Goal: Task Accomplishment & Management: Manage account settings

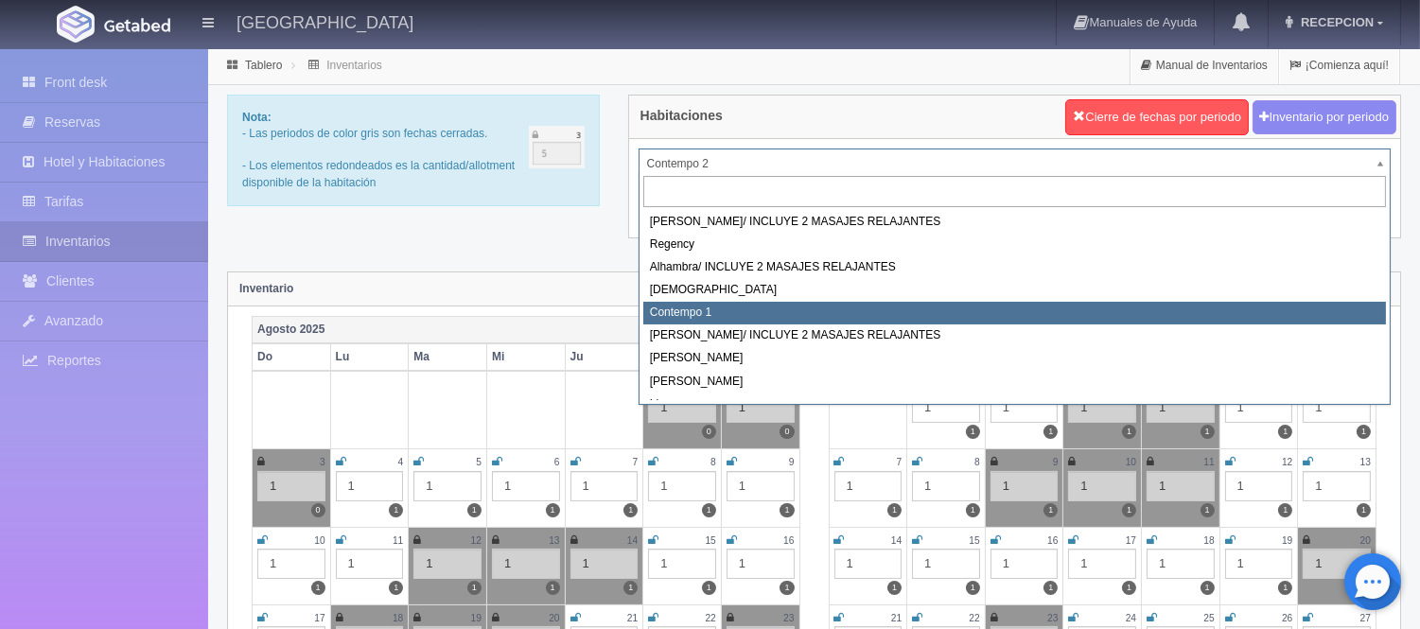
select select "721"
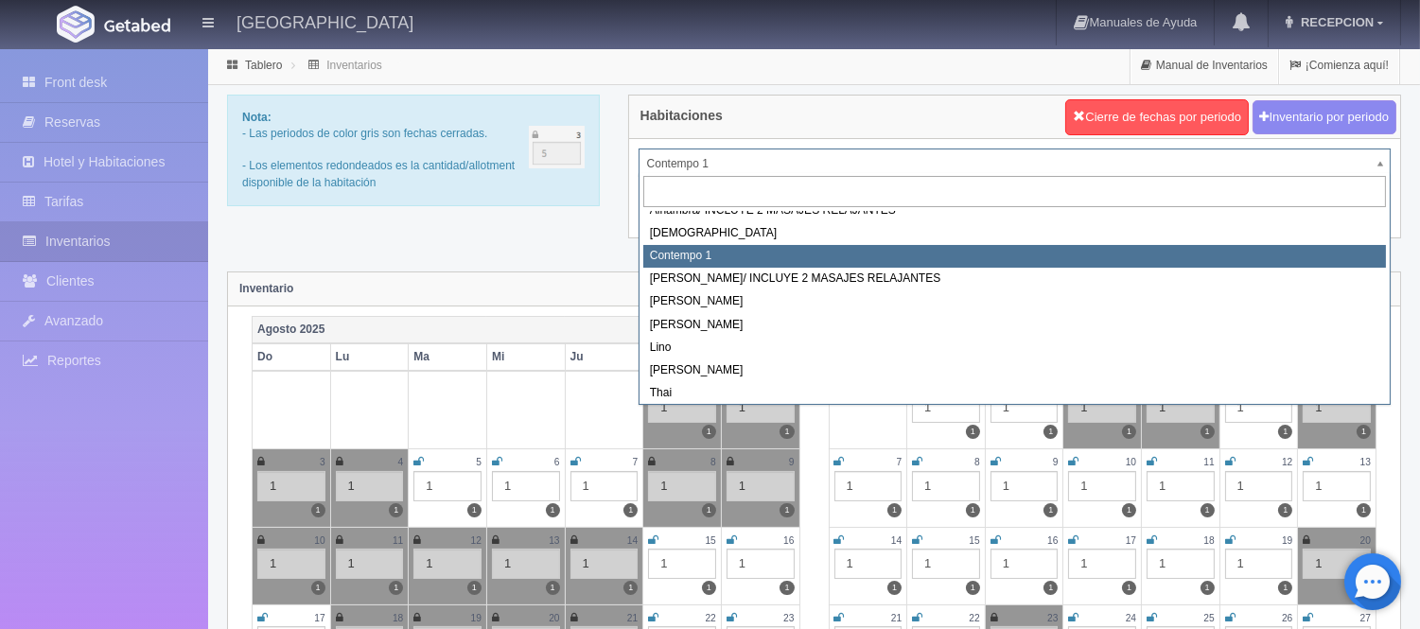
scroll to position [107, 0]
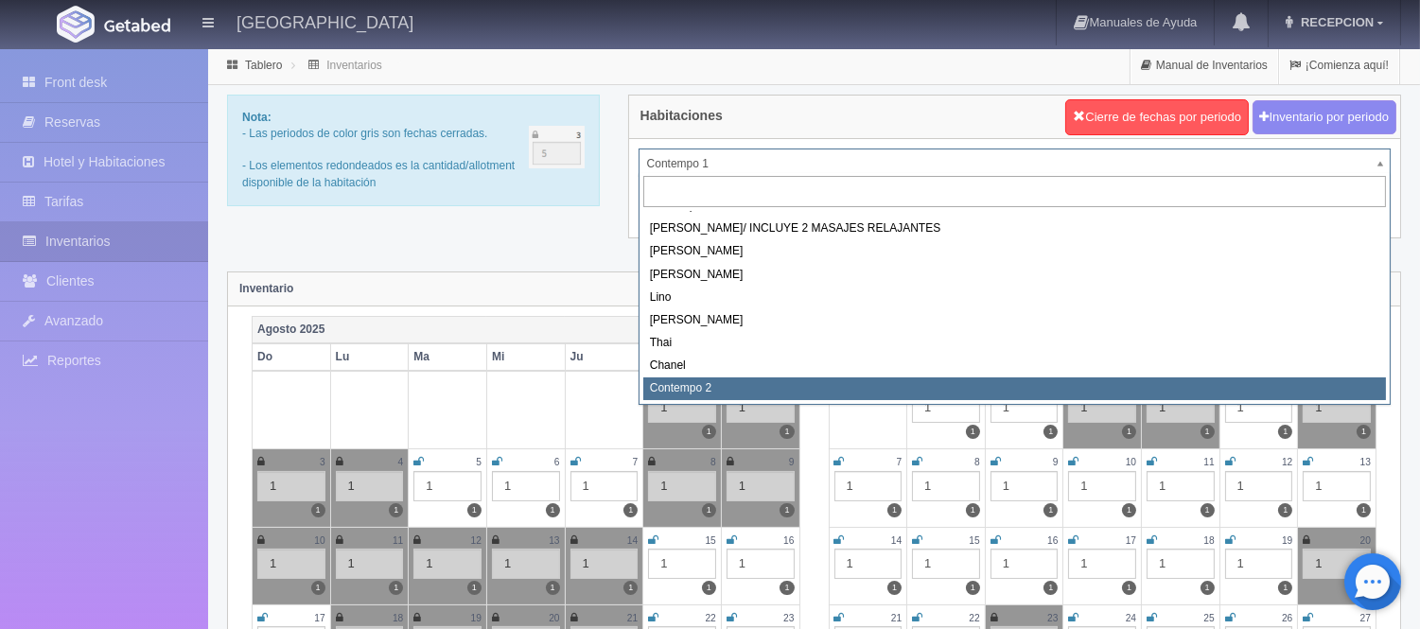
select select "2044"
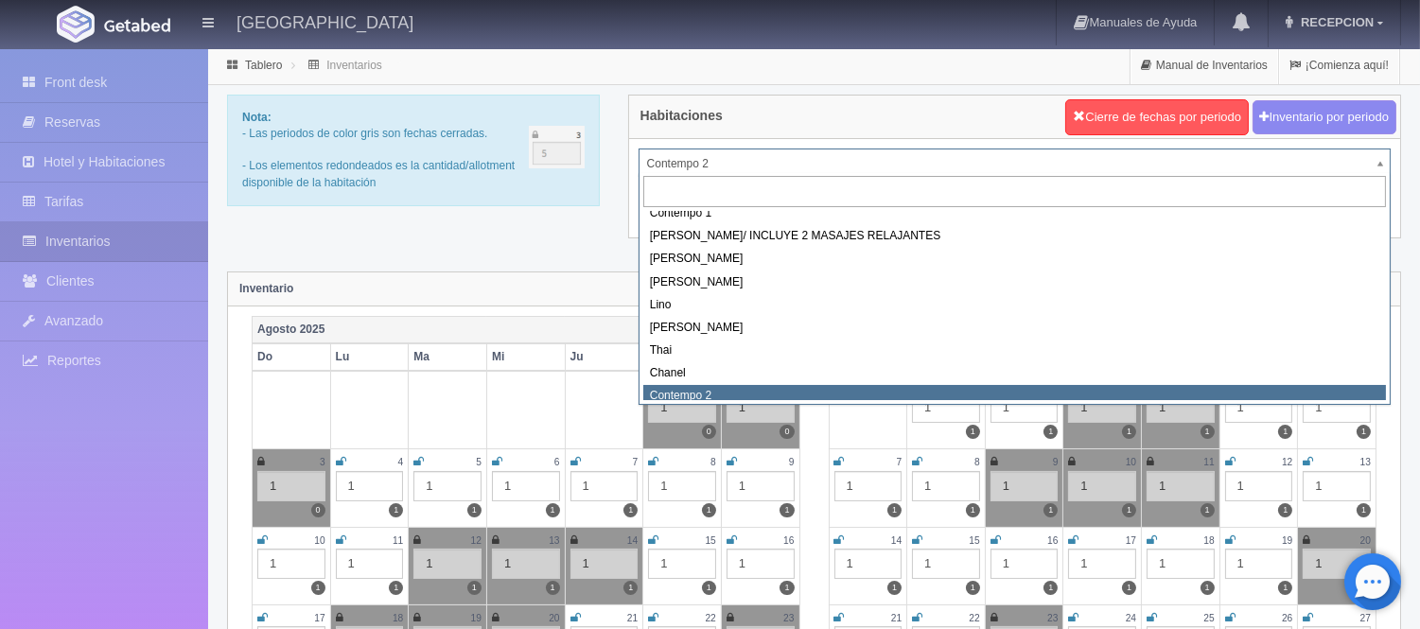
scroll to position [91, 0]
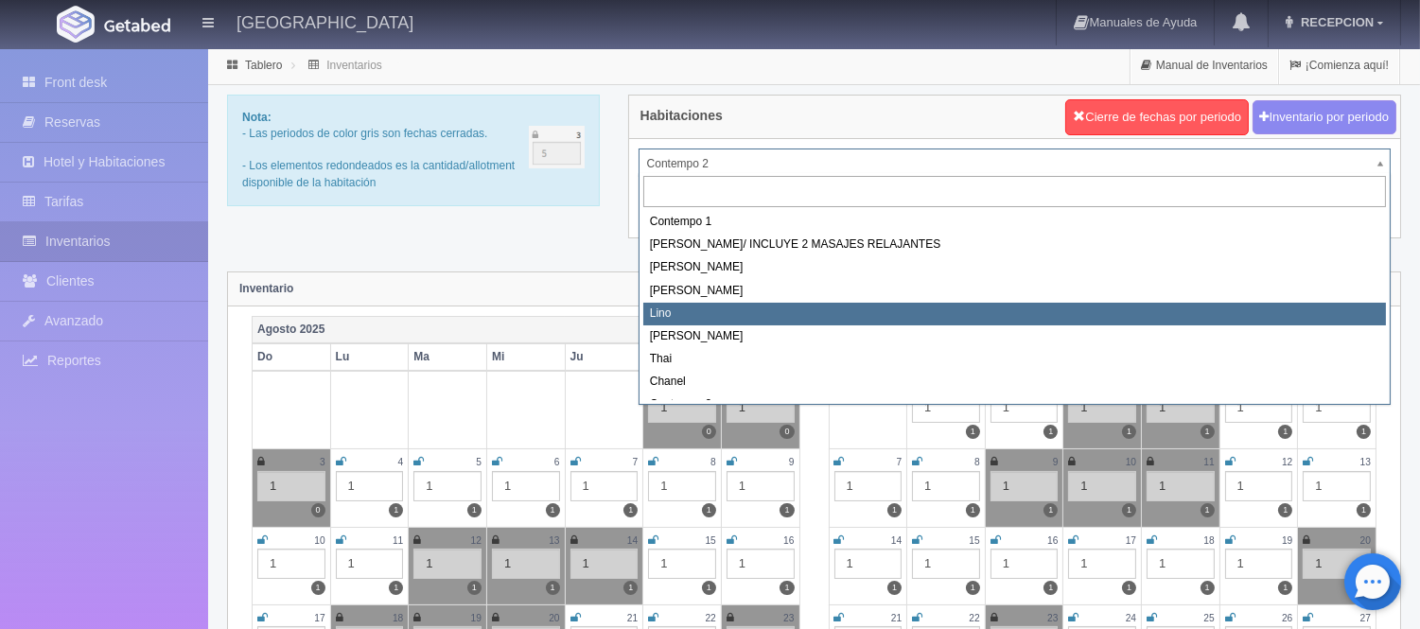
select select "725"
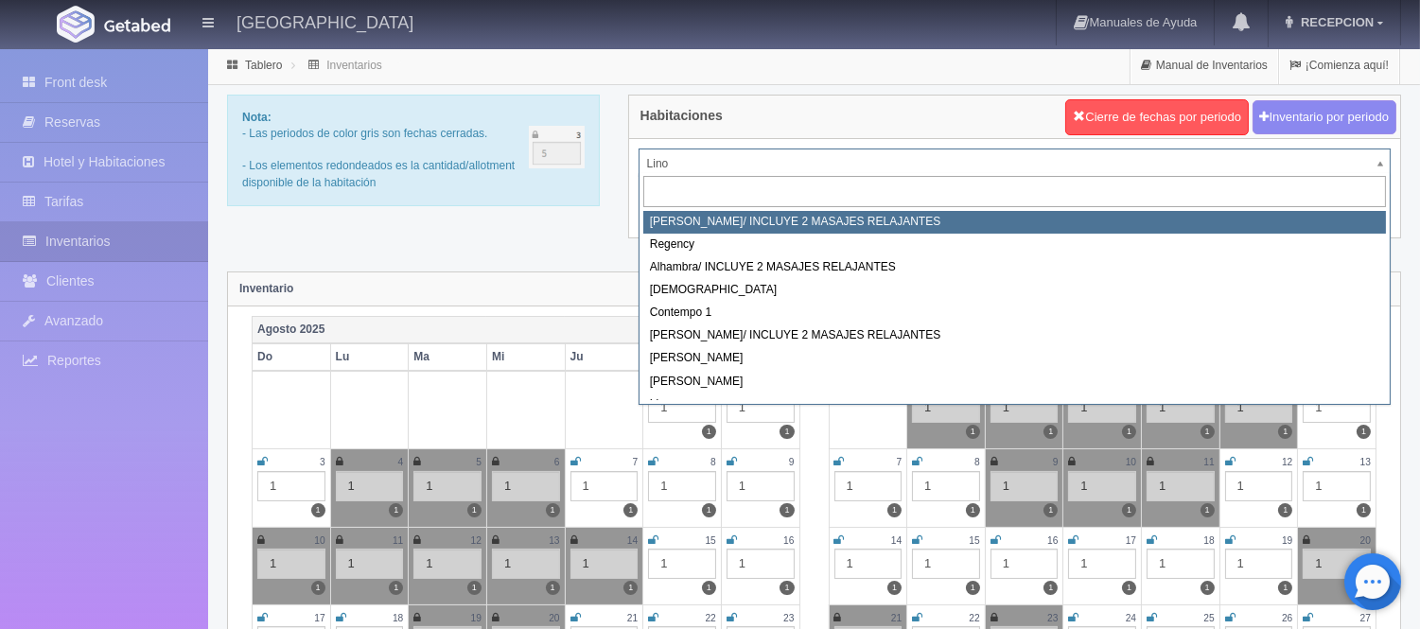
select select "717"
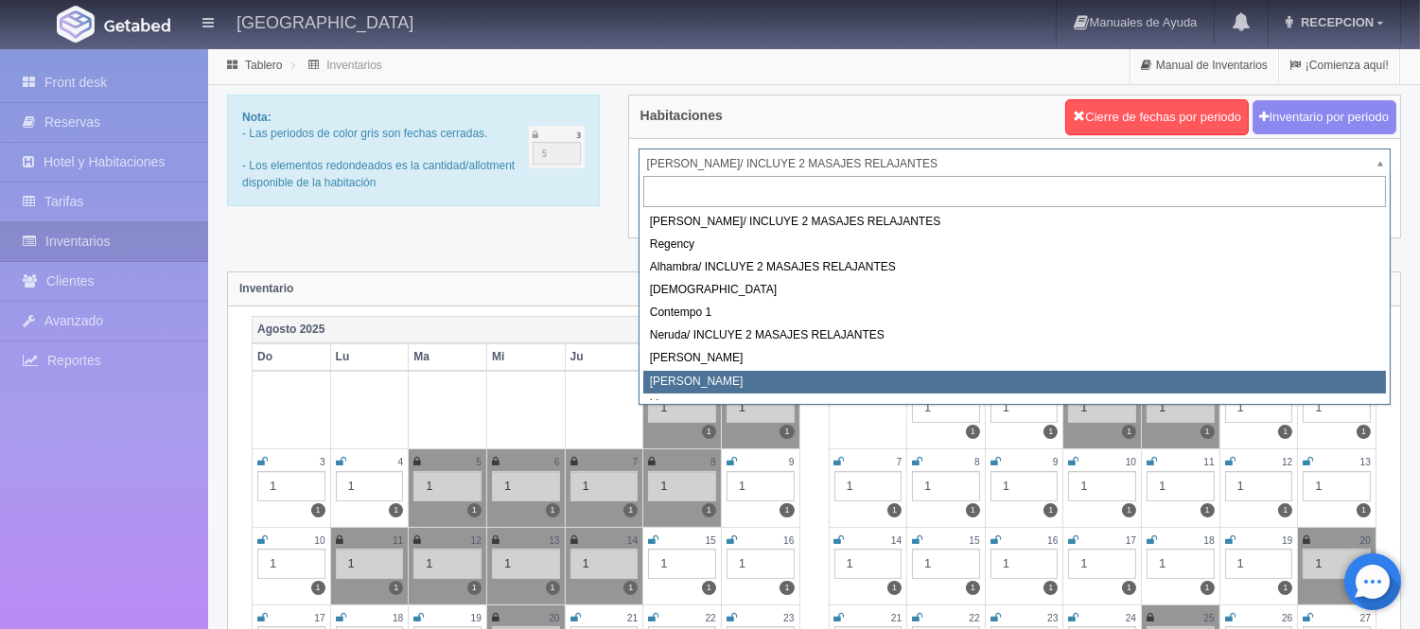
select select "724"
